Goal: Check status: Check status

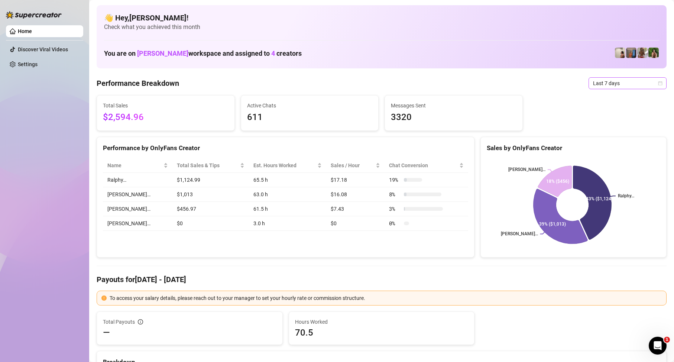
click at [644, 86] on span "Last 7 days" at bounding box center [627, 83] width 69 height 11
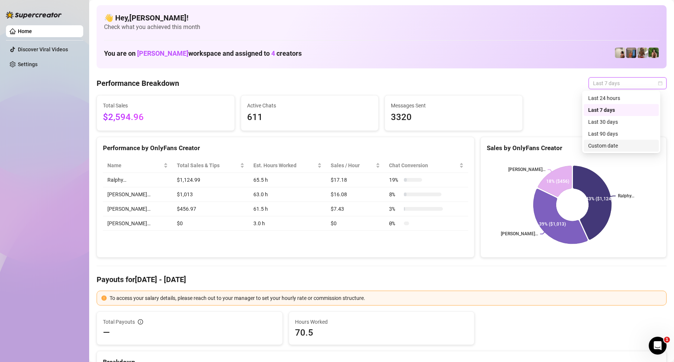
click at [620, 146] on div "Custom date" at bounding box center [621, 146] width 66 height 8
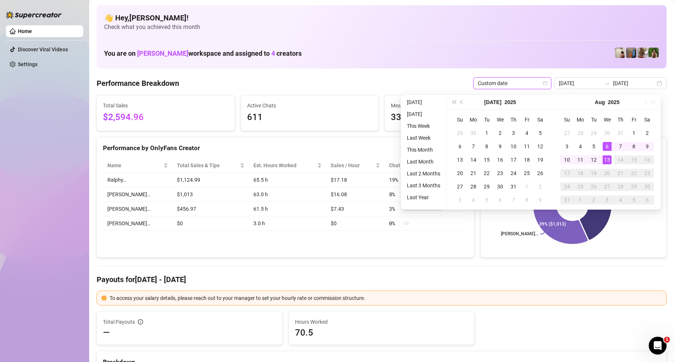
type input "2025-08-13"
click at [608, 161] on div "13" at bounding box center [607, 159] width 9 height 9
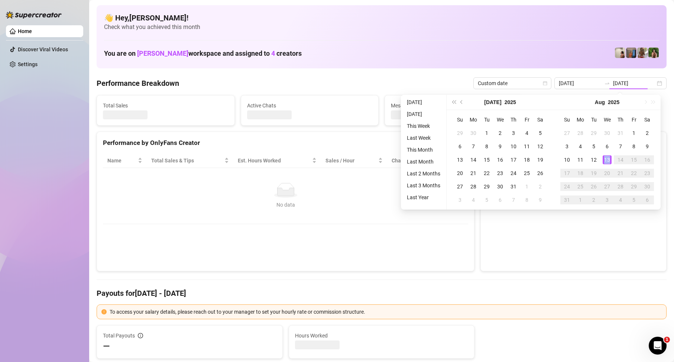
type input "2025-08-13"
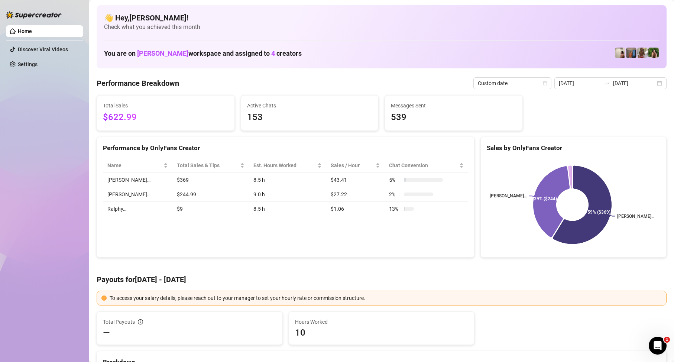
click at [34, 134] on div "Home Discover Viral Videos Settings" at bounding box center [44, 177] width 77 height 355
